Goal: Complete application form: Complete application form

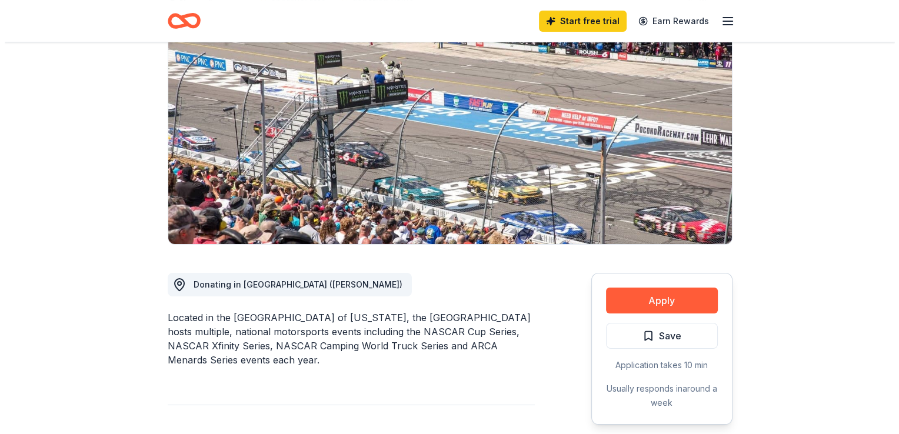
scroll to position [183, 0]
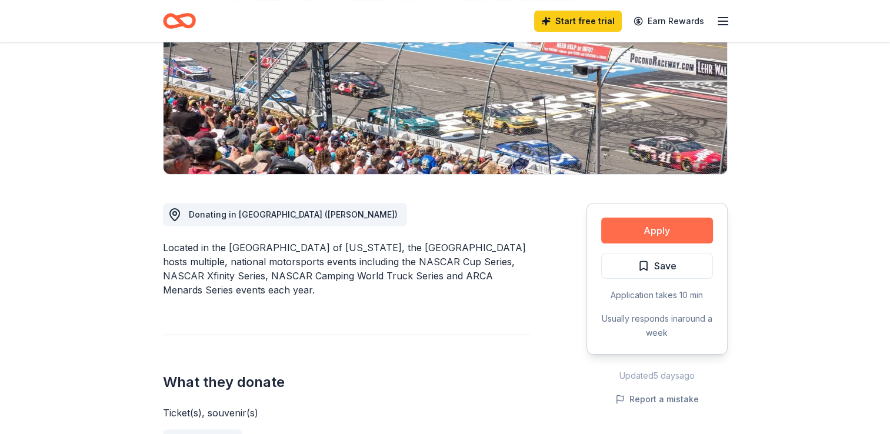
click at [628, 231] on button "Apply" at bounding box center [657, 231] width 112 height 26
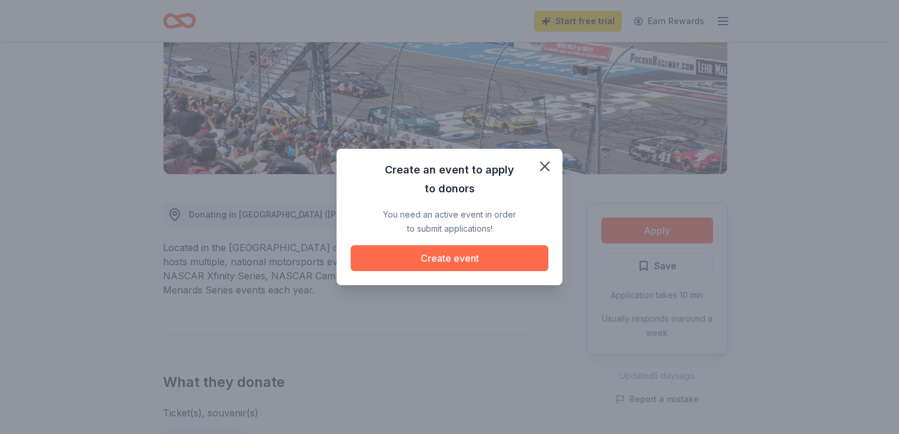
click at [462, 258] on button "Create event" at bounding box center [450, 258] width 198 height 26
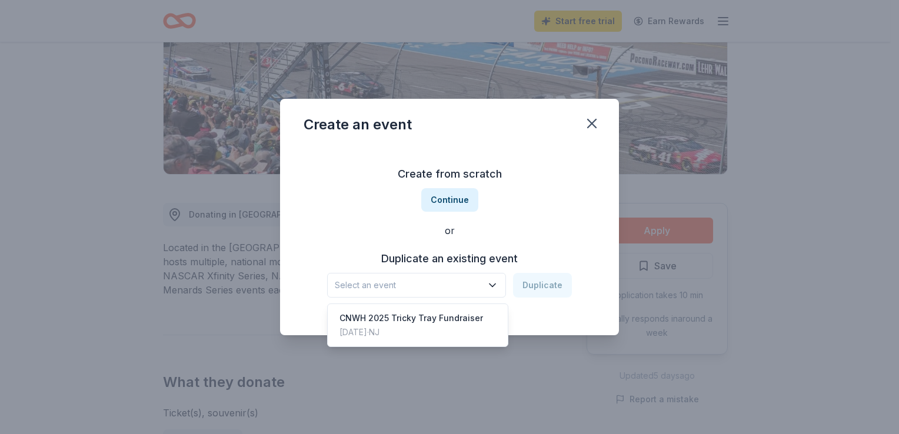
click at [494, 285] on icon "button" at bounding box center [493, 285] width 12 height 12
click at [438, 320] on div "CNWH 2025 Tricky Tray Fundraiser" at bounding box center [411, 318] width 144 height 14
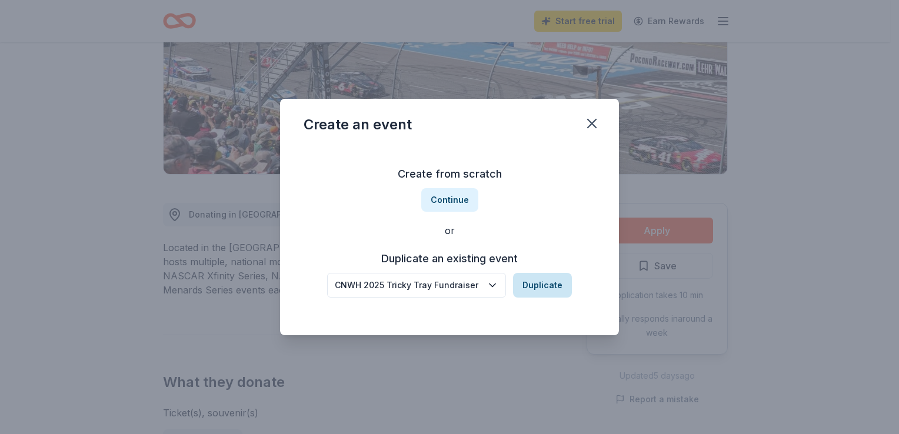
click at [542, 284] on button "Duplicate" at bounding box center [542, 285] width 59 height 25
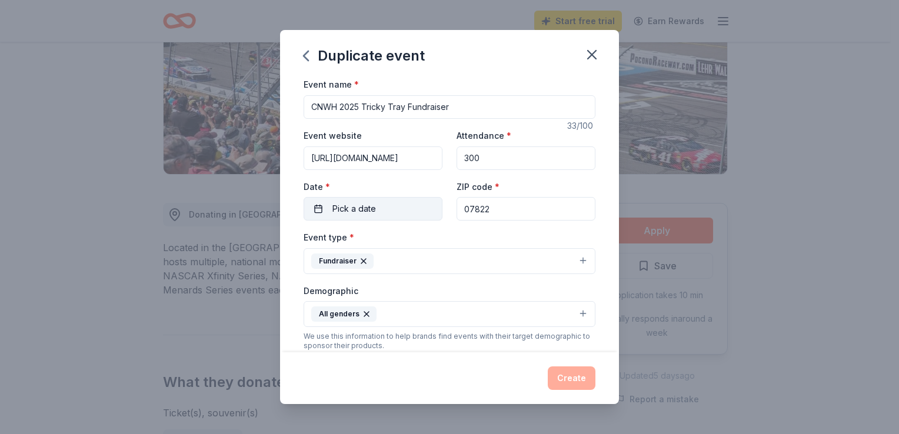
click at [355, 210] on span "Pick a date" at bounding box center [354, 209] width 44 height 14
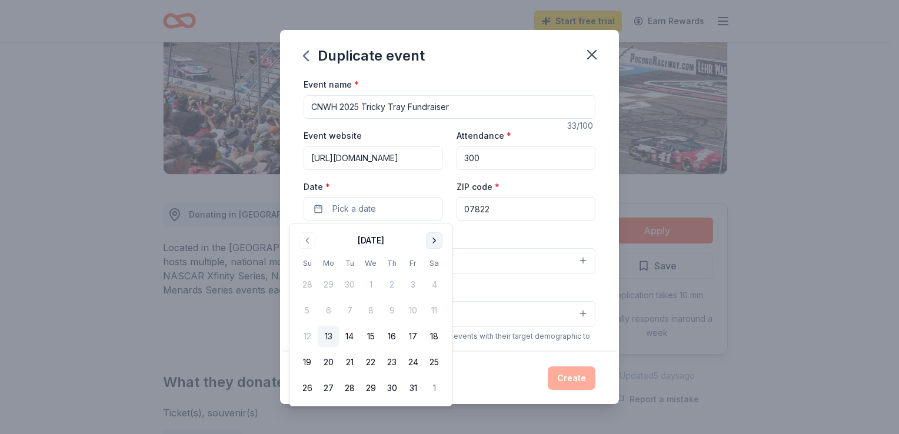
click at [434, 240] on button "Go to next month" at bounding box center [434, 240] width 16 height 16
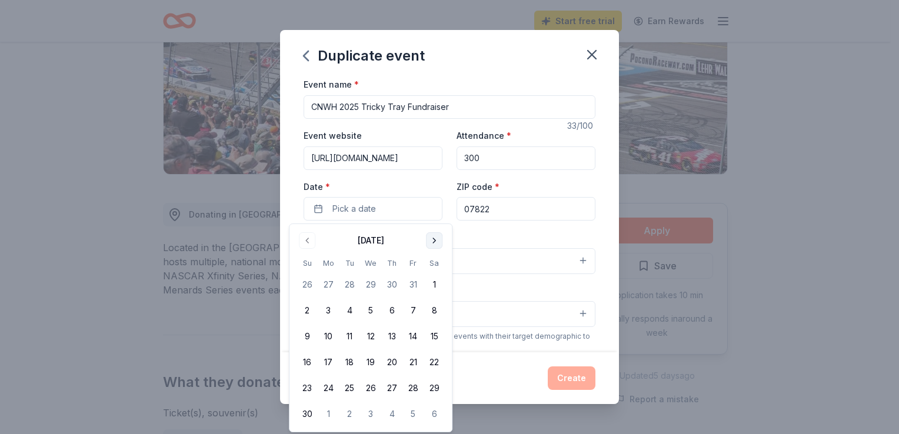
click at [434, 240] on button "Go to next month" at bounding box center [434, 240] width 16 height 16
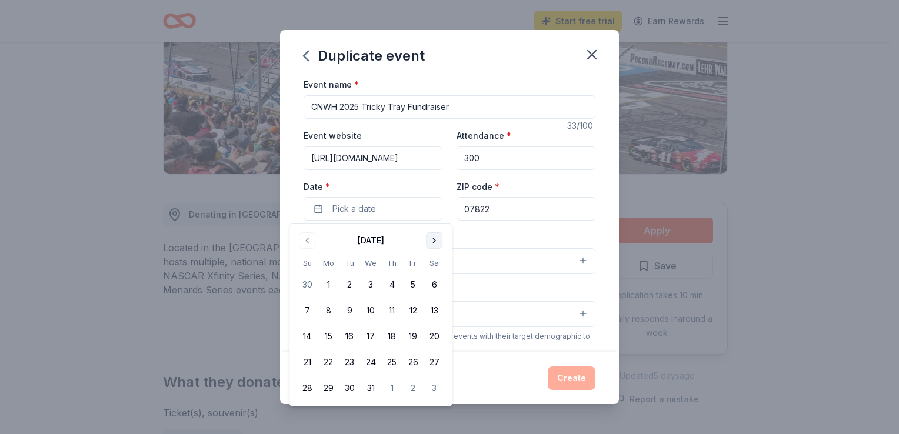
click at [434, 240] on button "Go to next month" at bounding box center [434, 240] width 16 height 16
click at [434, 283] on button "4" at bounding box center [434, 284] width 21 height 21
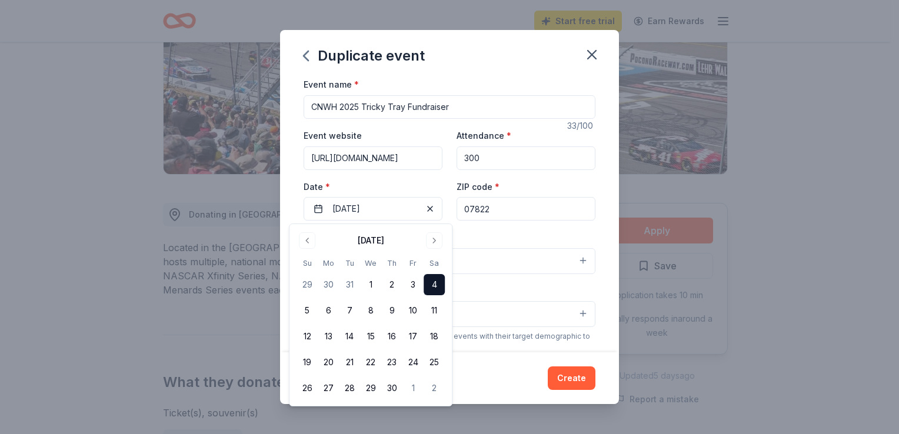
click at [425, 176] on div "Event website [URL][DOMAIN_NAME] Attendance * 300 Date * [DATE] ZIP code * 07822" at bounding box center [450, 174] width 292 height 92
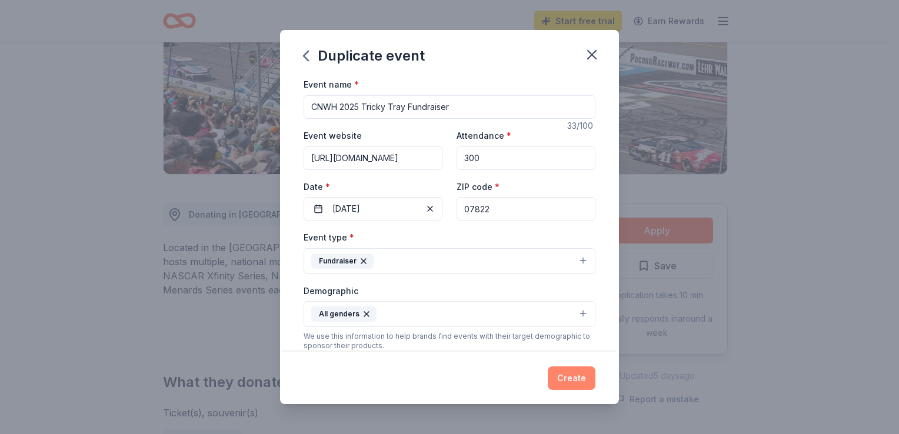
click at [567, 375] on button "Create" at bounding box center [572, 379] width 48 height 24
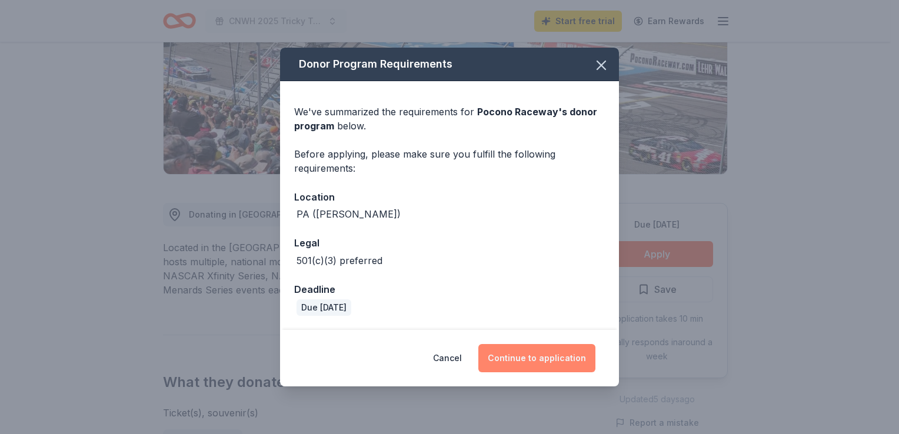
click at [529, 349] on button "Continue to application" at bounding box center [536, 358] width 117 height 28
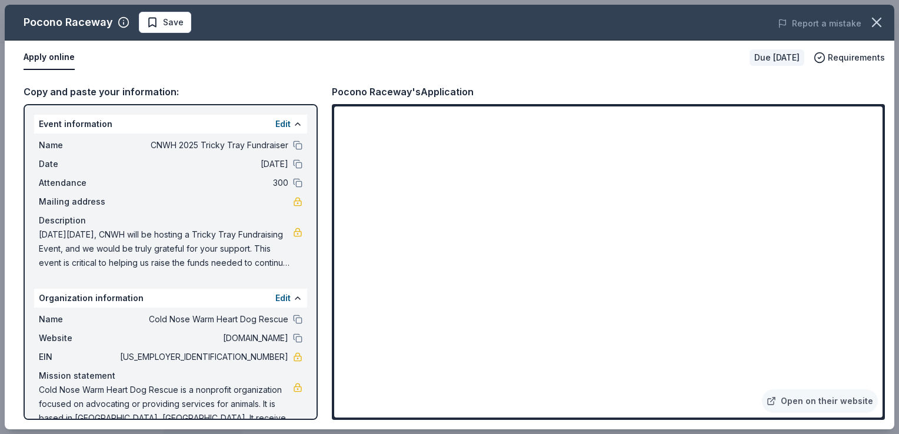
drag, startPoint x: 227, startPoint y: 354, endPoint x: 273, endPoint y: 357, distance: 46.0
click at [273, 357] on span "[US_EMPLOYER_IDENTIFICATION_NUMBER]" at bounding box center [203, 357] width 171 height 14
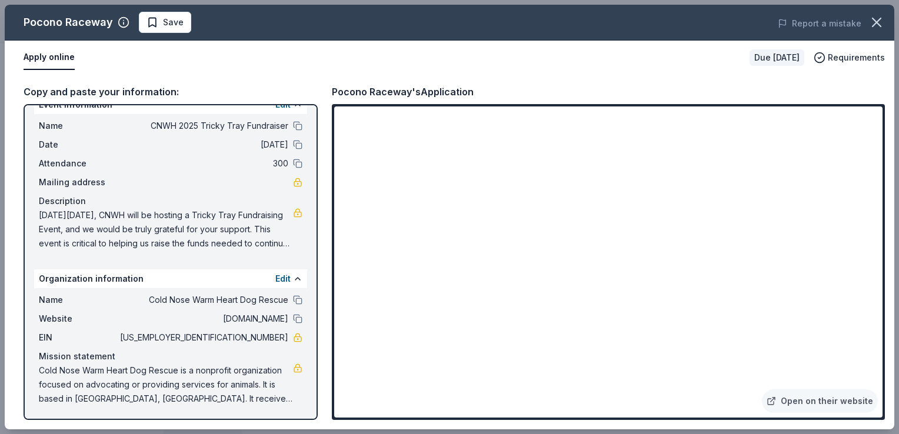
drag, startPoint x: 226, startPoint y: 338, endPoint x: 266, endPoint y: 337, distance: 40.0
click at [266, 337] on span "[US_EMPLOYER_IDENTIFICATION_NUMBER]" at bounding box center [203, 338] width 171 height 14
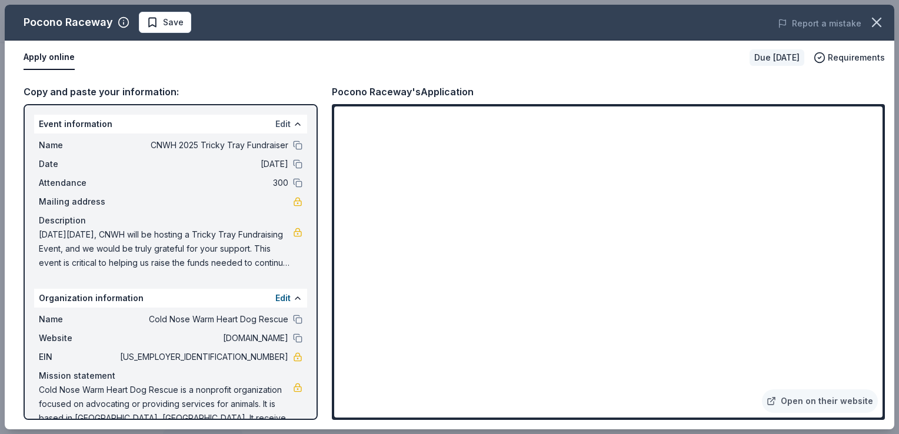
click at [275, 121] on button "Edit" at bounding box center [282, 124] width 15 height 14
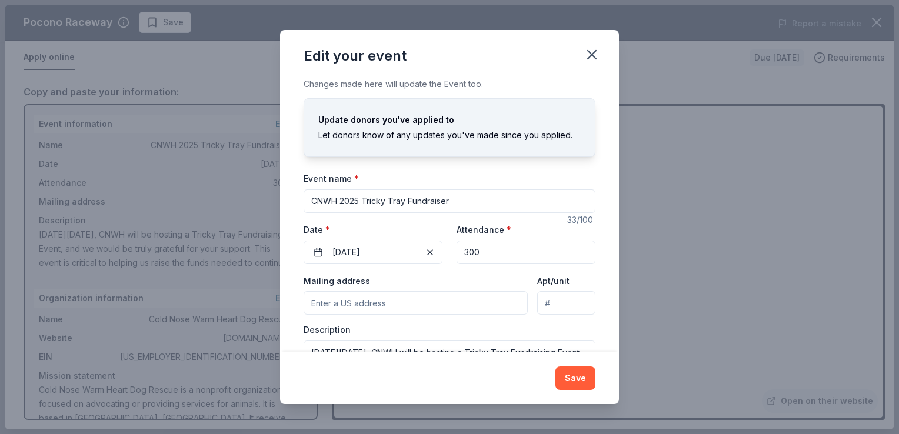
click at [457, 198] on input "CNWH 2025 Tricky Tray Fundraiser" at bounding box center [450, 201] width 292 height 24
drag, startPoint x: 457, startPoint y: 198, endPoint x: 365, endPoint y: 197, distance: 92.4
click at [365, 197] on input "CNWH 2025 Tricky Tray Fundraiser" at bounding box center [450, 201] width 292 height 24
click at [360, 200] on input "CNWH 2025 Adoption Events" at bounding box center [450, 201] width 292 height 24
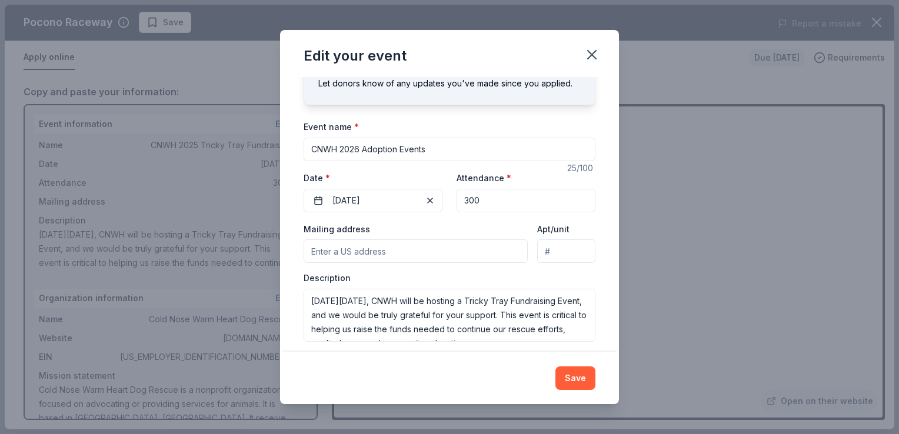
scroll to position [59, 0]
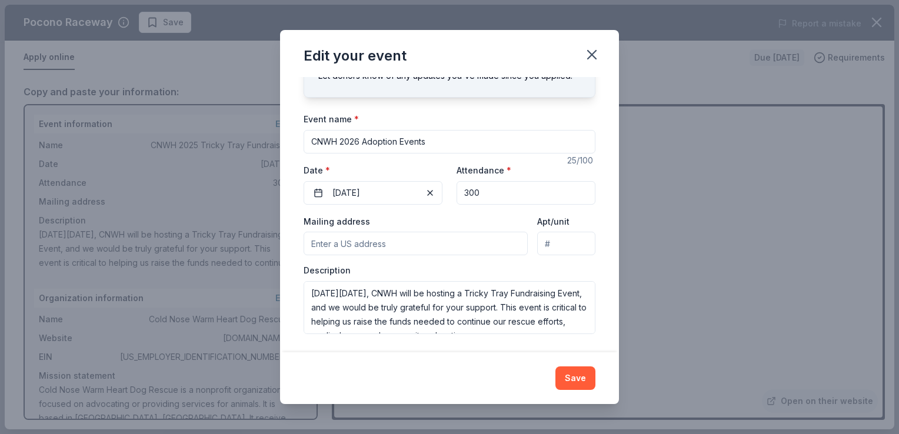
type input "CNWH 2026 Adoption Events"
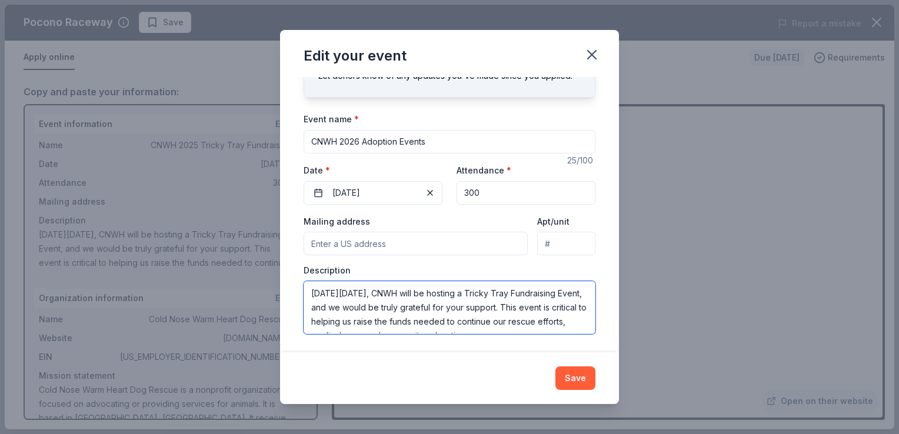
drag, startPoint x: 311, startPoint y: 293, endPoint x: 377, endPoint y: 303, distance: 66.1
click at [377, 303] on textarea "[DATE][DATE], CNWH will be hosting a Tricky Tray Fundraising Event, and we woul…" at bounding box center [450, 307] width 292 height 53
click at [312, 292] on textarea "Adoption Event, and we would be truly grateful for your support. This event is …" at bounding box center [450, 307] width 292 height 53
click at [394, 292] on textarea "2026 Adoption Event, and we would be truly grateful for your support. This even…" at bounding box center [450, 307] width 292 height 53
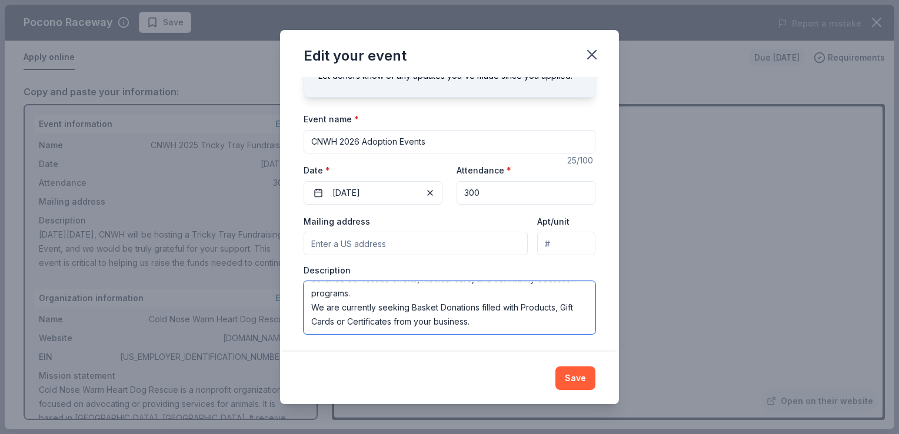
scroll to position [0, 0]
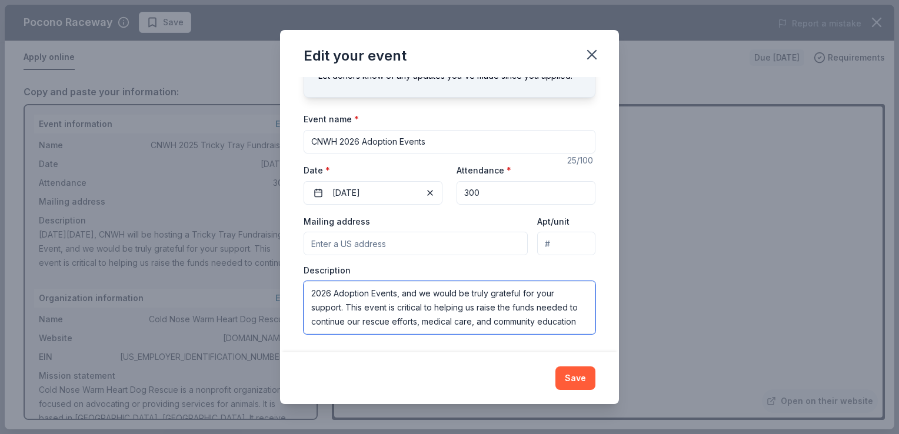
type textarea "2026 Adoption Events, and we would be truly grateful for your support. This eve…"
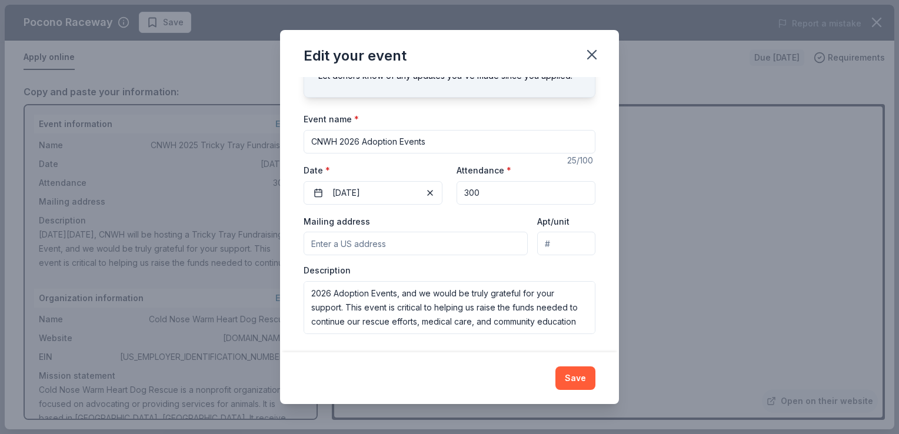
click at [315, 243] on input "Mailing address" at bounding box center [416, 244] width 224 height 24
type input "[STREET_ADDRESS]"
type input "C/O COLD NOSE WARM HEART"
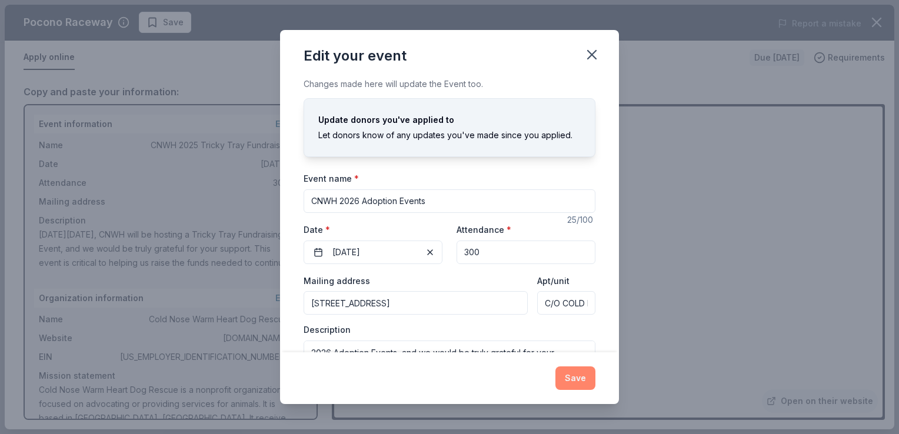
click at [574, 374] on button "Save" at bounding box center [575, 379] width 40 height 24
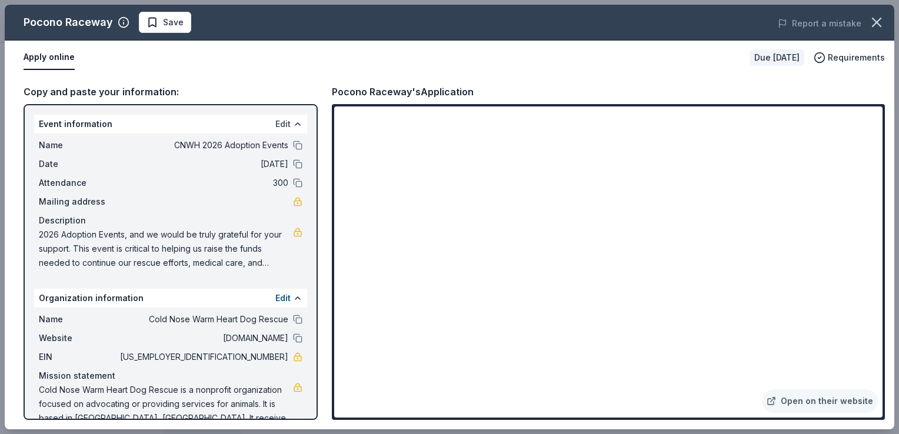
click at [275, 121] on button "Edit" at bounding box center [282, 124] width 15 height 14
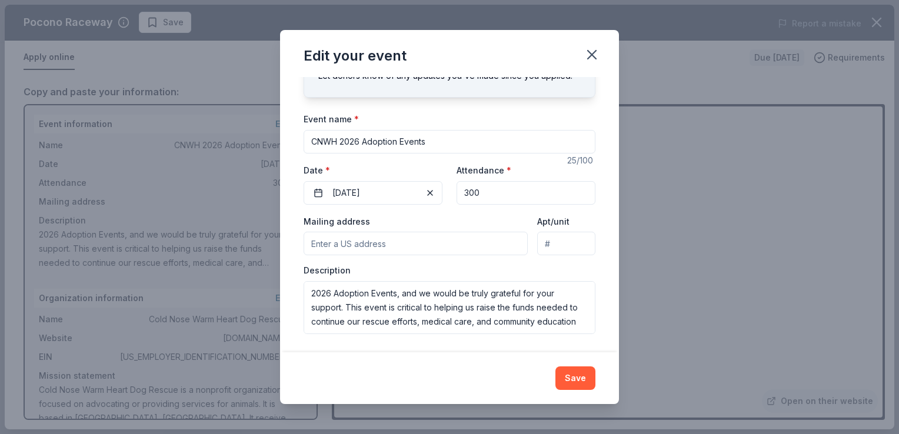
scroll to position [56, 0]
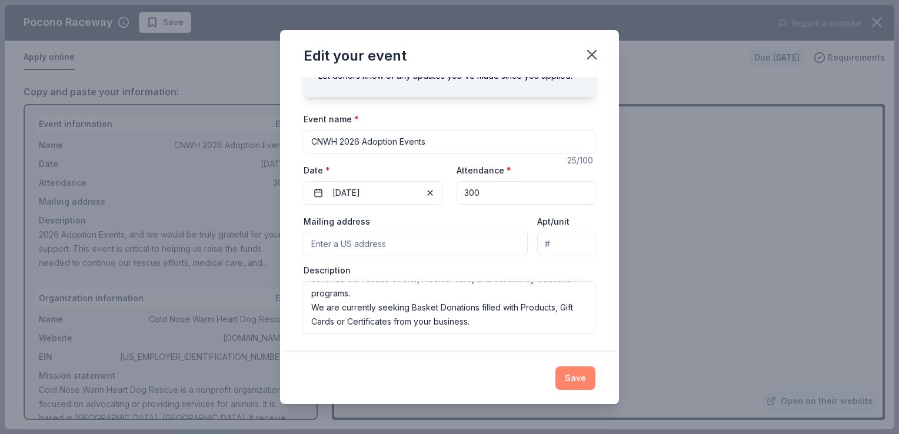
click at [572, 378] on button "Save" at bounding box center [575, 379] width 40 height 24
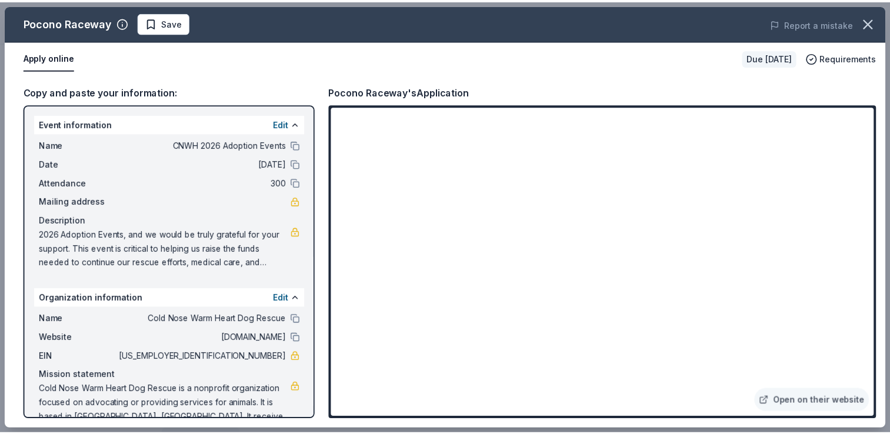
scroll to position [19, 0]
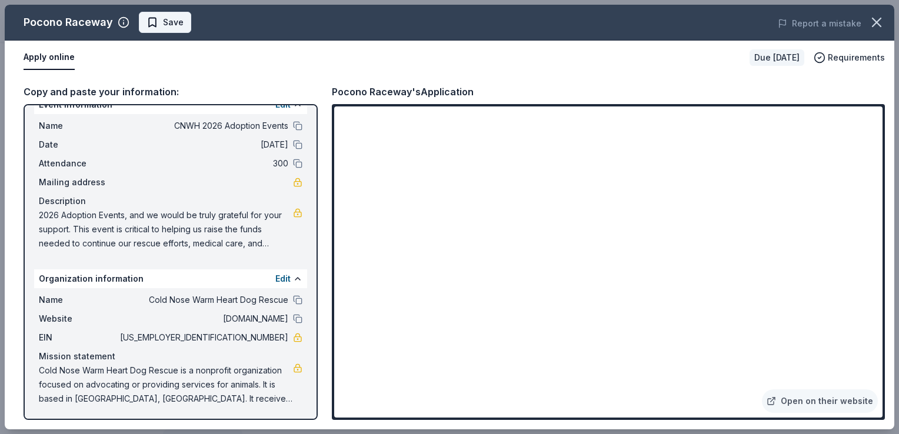
click at [160, 20] on span "Save" at bounding box center [164, 22] width 37 height 14
click at [878, 20] on icon "button" at bounding box center [876, 22] width 16 height 16
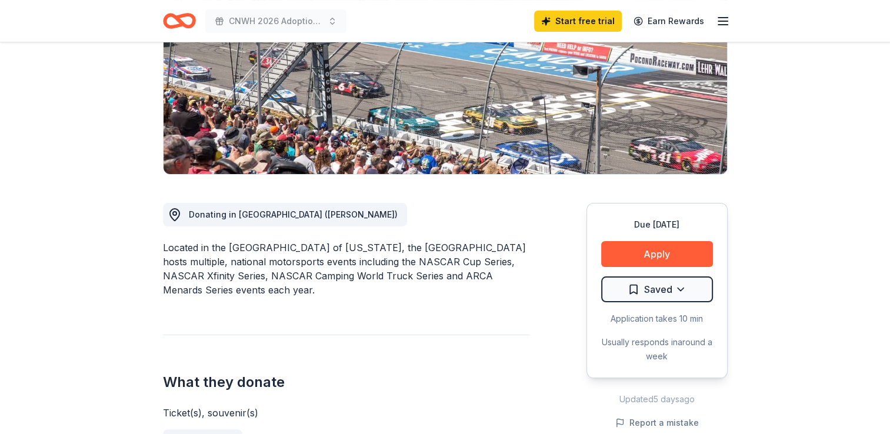
scroll to position [119, 0]
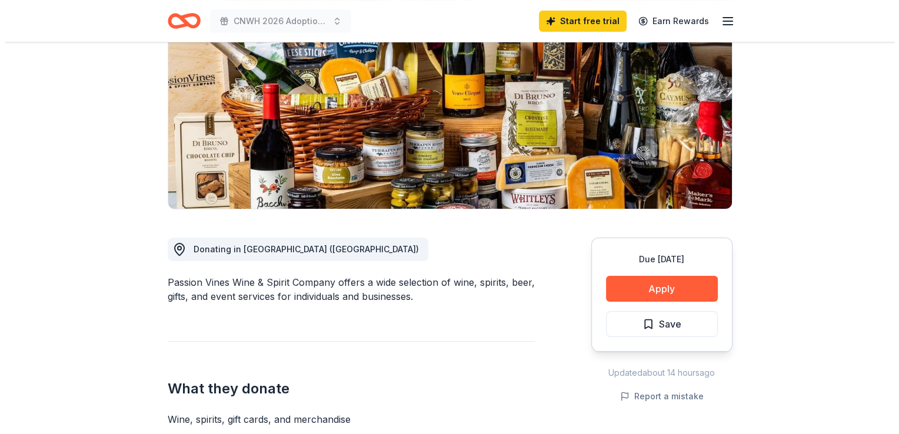
scroll to position [150, 0]
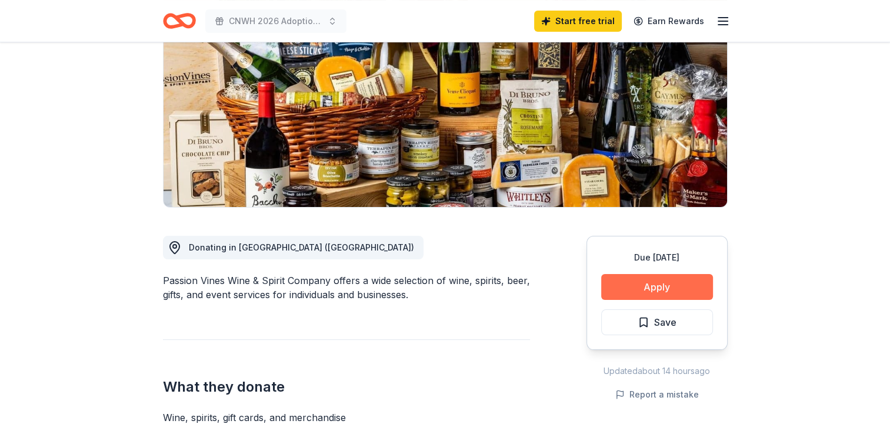
click at [648, 282] on button "Apply" at bounding box center [657, 287] width 112 height 26
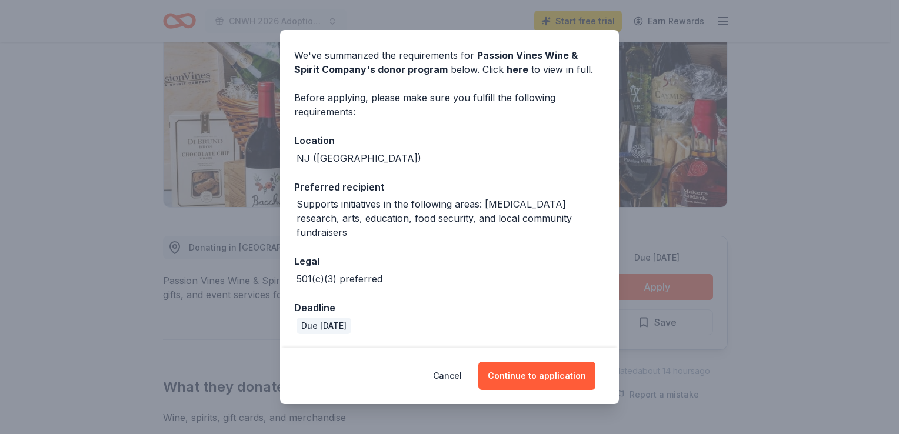
scroll to position [38, 0]
click at [530, 371] on button "Continue to application" at bounding box center [536, 376] width 117 height 28
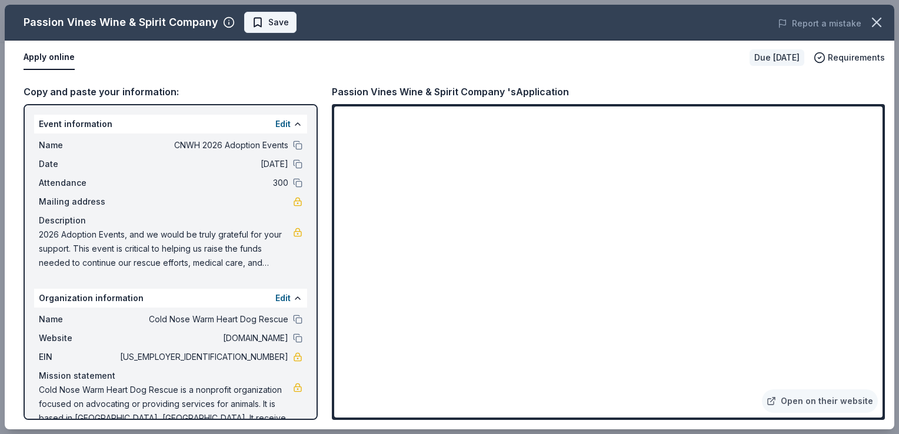
click at [268, 25] on span "Save" at bounding box center [278, 22] width 21 height 14
